Goal: Information Seeking & Learning: Learn about a topic

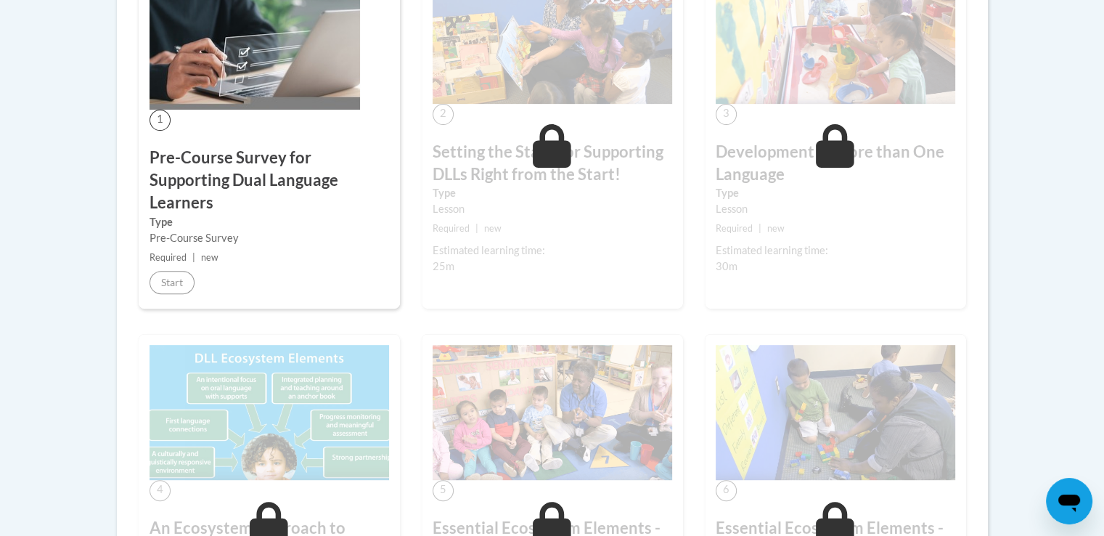
scroll to position [522, 0]
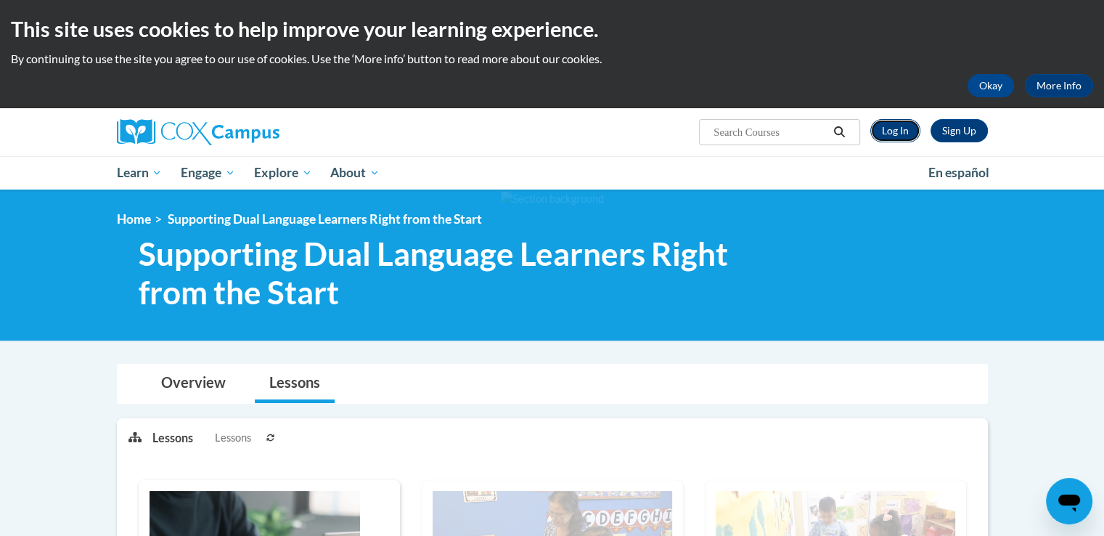
click at [891, 128] on link "Log In" at bounding box center [895, 130] width 50 height 23
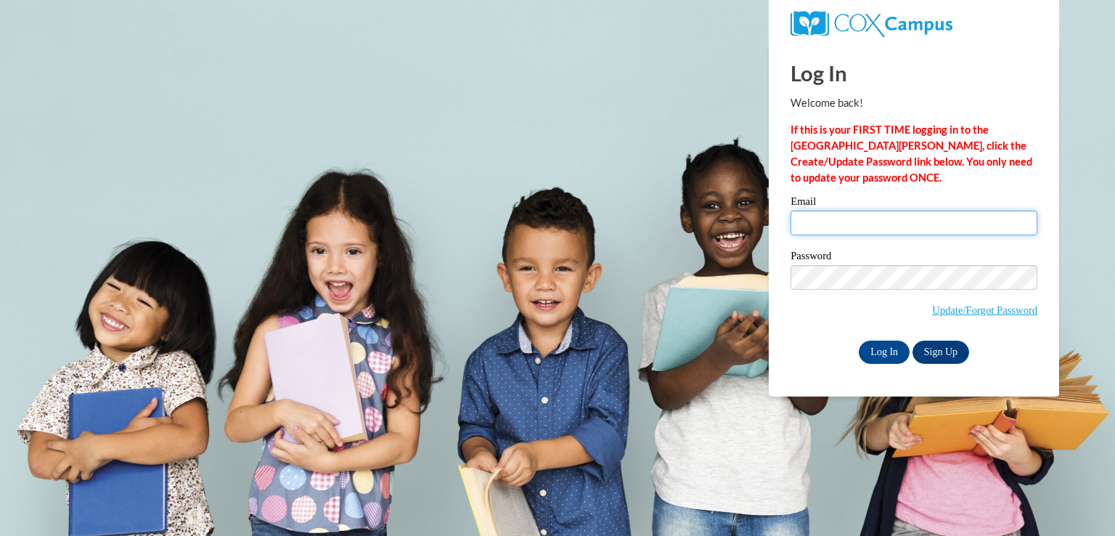
click at [812, 221] on input "Email" at bounding box center [914, 223] width 247 height 25
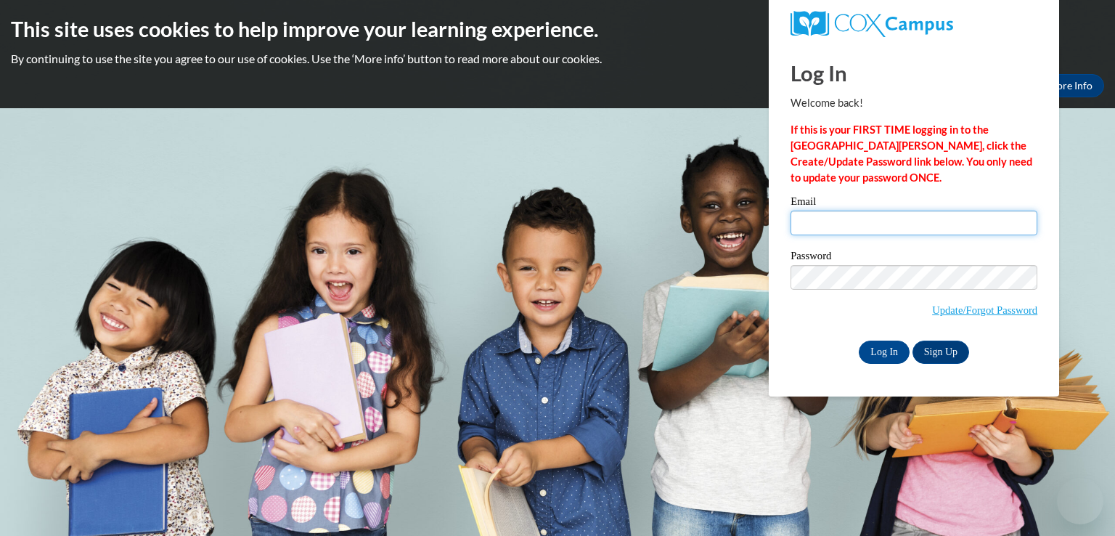
type input "dianaiguaf11@gmail.com"
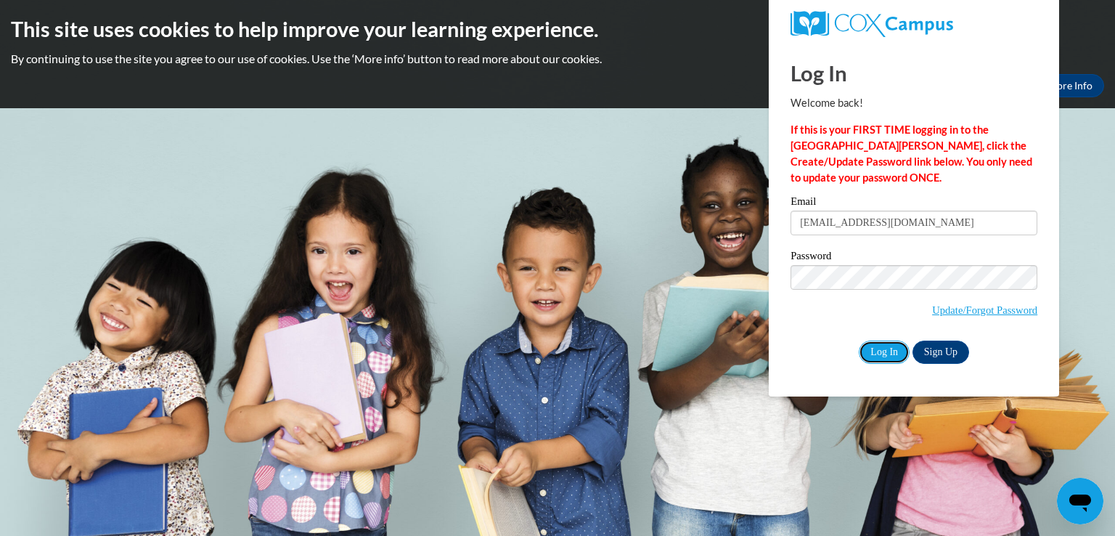
click at [873, 351] on input "Log In" at bounding box center [884, 351] width 51 height 23
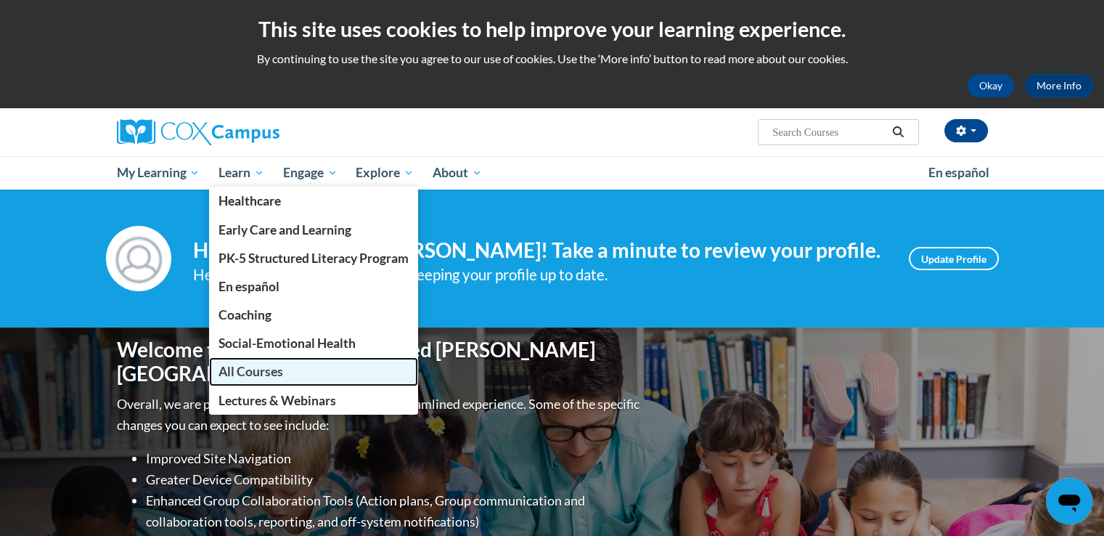
click at [261, 364] on span "All Courses" at bounding box center [251, 371] width 65 height 15
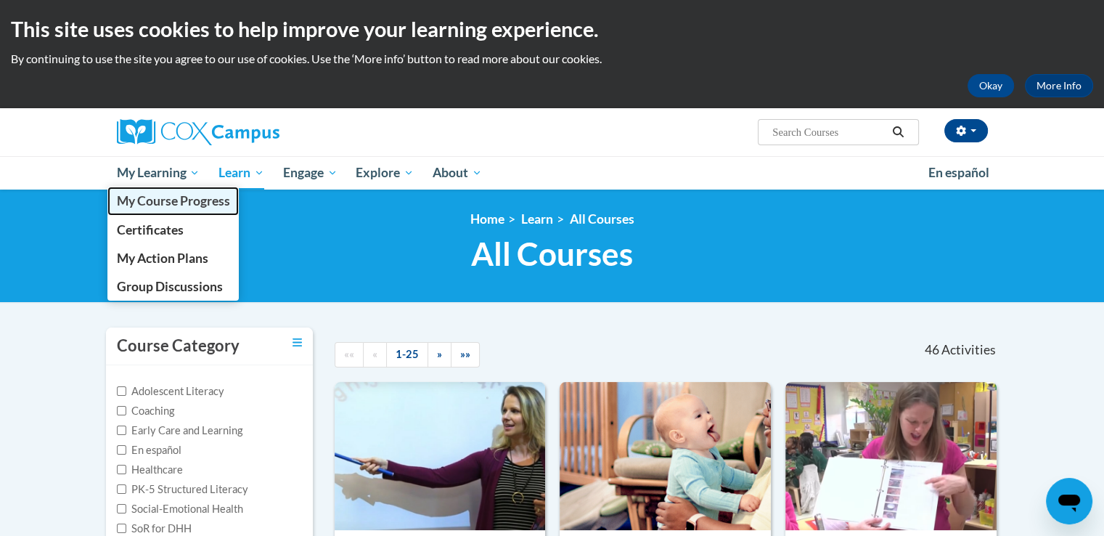
click at [184, 195] on span "My Course Progress" at bounding box center [172, 200] width 113 height 15
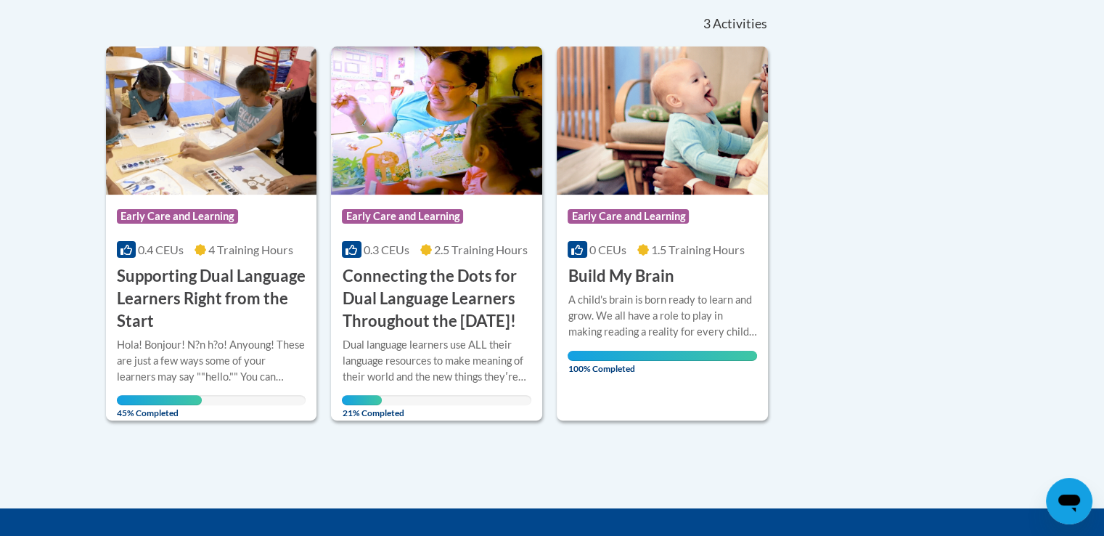
scroll to position [334, 0]
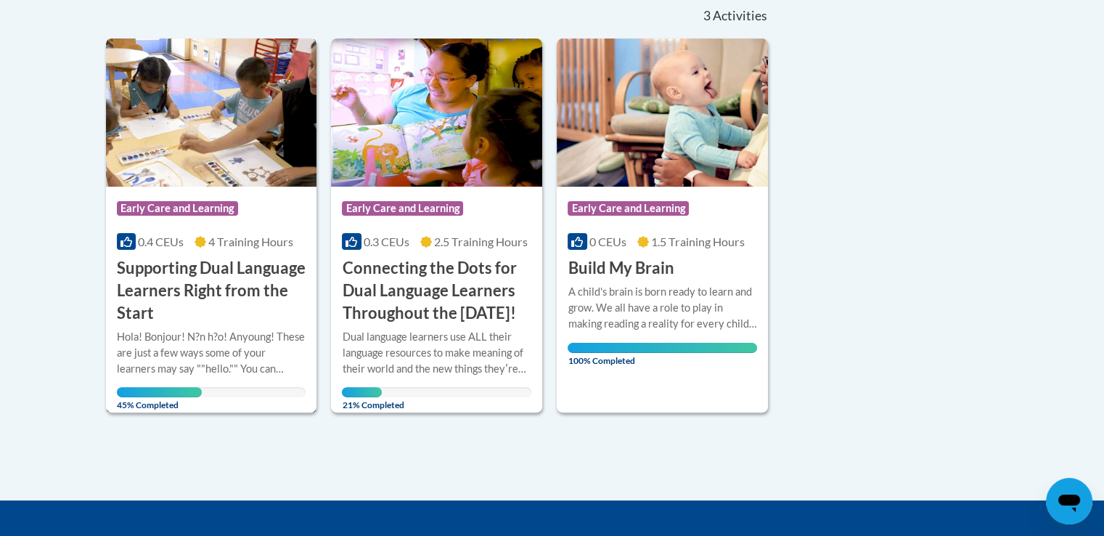
click at [180, 311] on h3 "Supporting Dual Language Learners Right from the Start" at bounding box center [211, 290] width 189 height 67
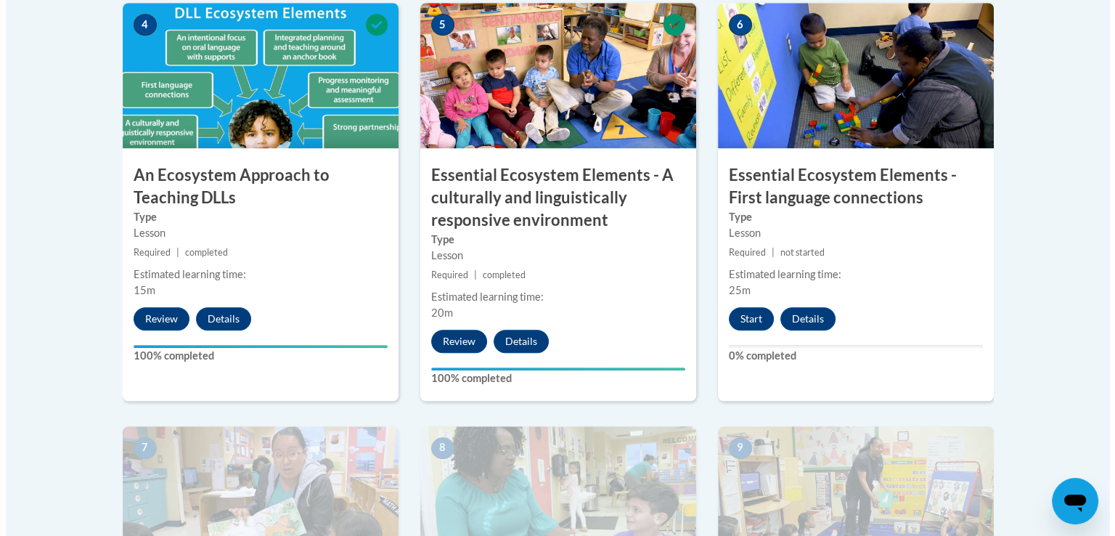
scroll to position [932, 0]
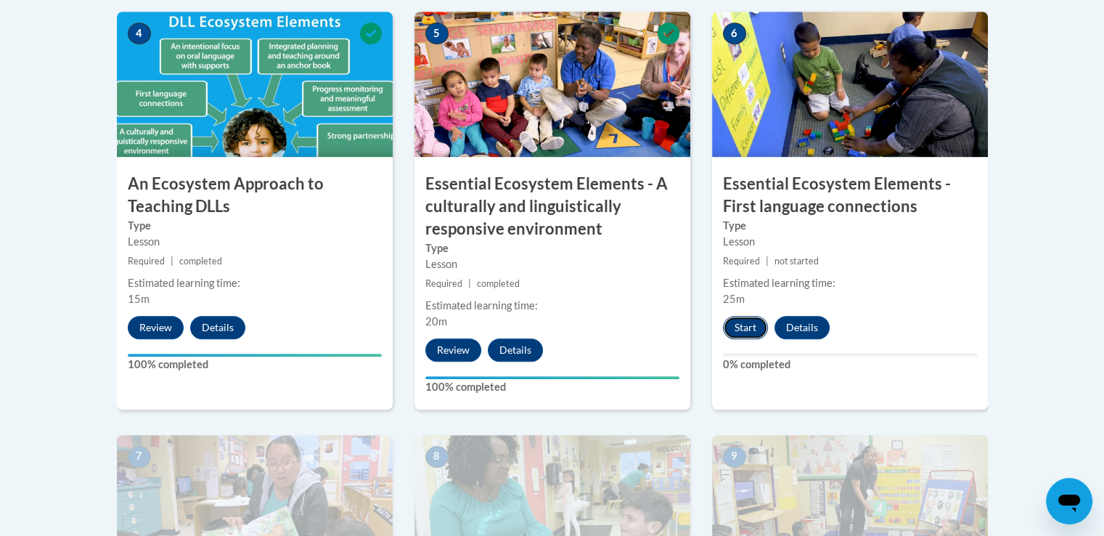
click at [739, 326] on button "Start" at bounding box center [745, 327] width 45 height 23
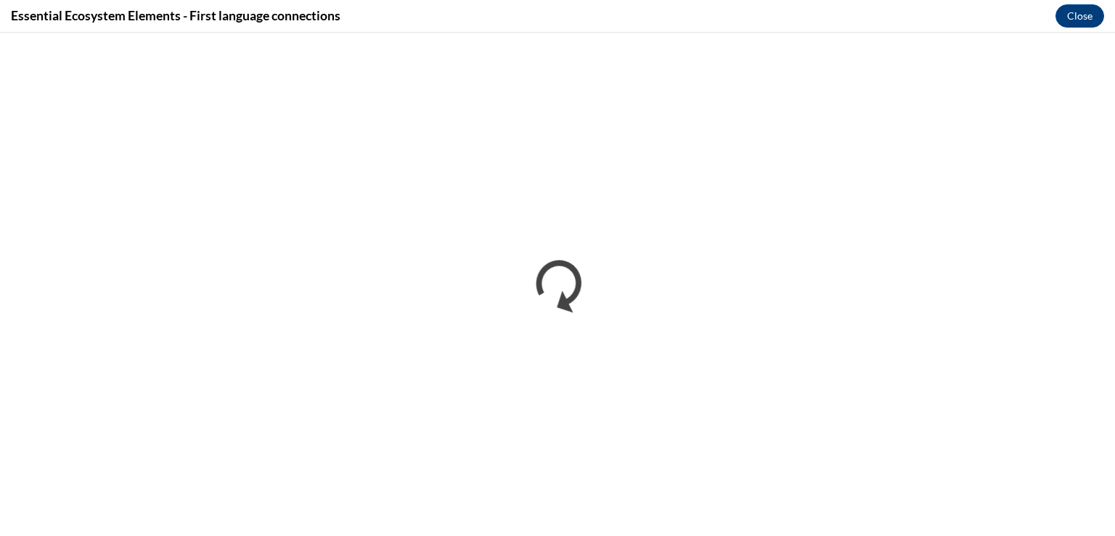
scroll to position [0, 0]
